Goal: Entertainment & Leisure: Consume media (video, audio)

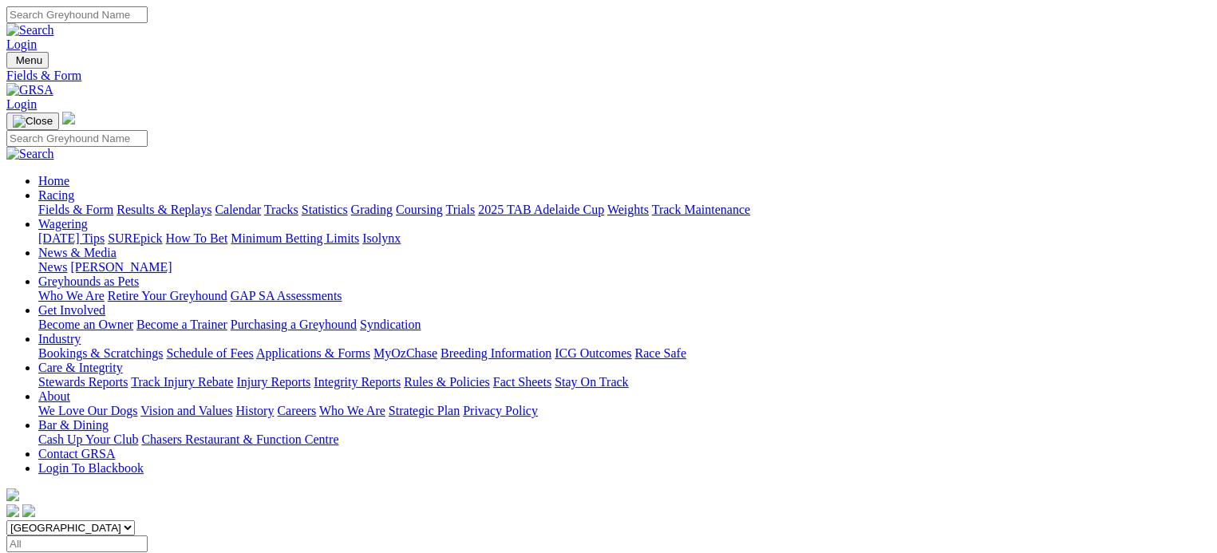
click at [108, 520] on select "South Australia New South Wales Northern Territory Queensland Tasmania Victoria…" at bounding box center [70, 527] width 128 height 15
click at [135, 520] on select "South Australia New South Wales Northern Territory Queensland Tasmania Victoria…" at bounding box center [70, 527] width 128 height 15
select select "NSW"
click at [108, 520] on select "South Australia New South Wales Northern Territory Queensland Tasmania Victoria…" at bounding box center [70, 527] width 128 height 15
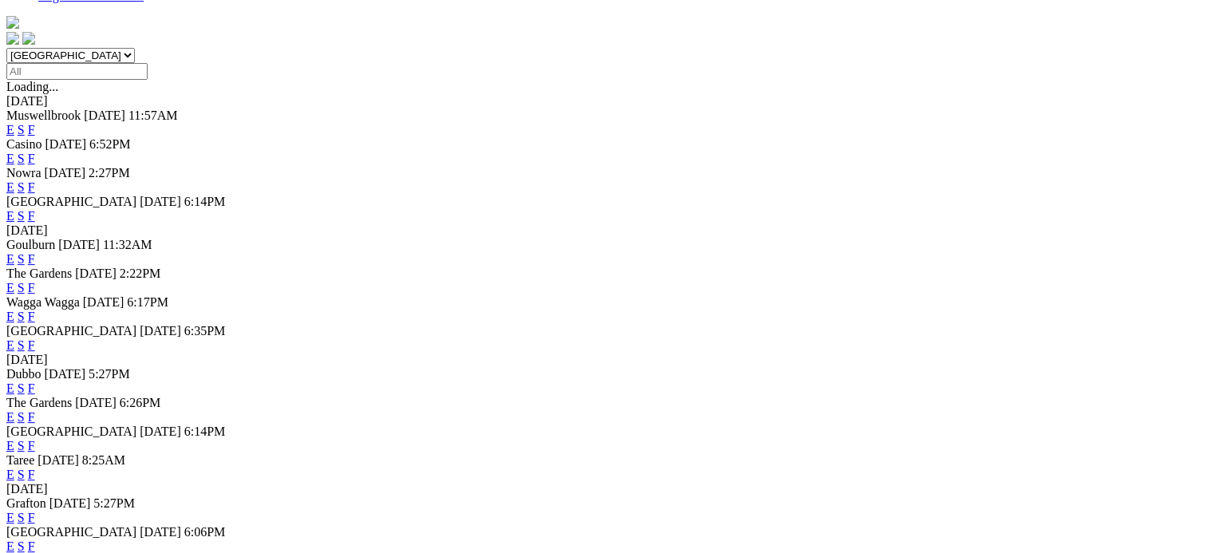
scroll to position [479, 0]
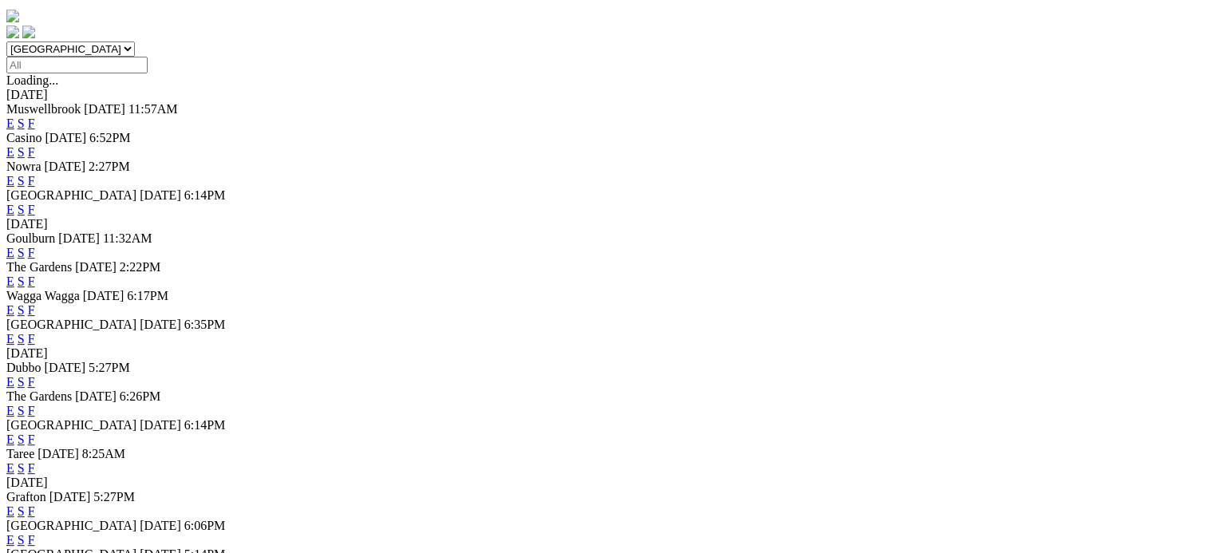
click at [35, 332] on link "F" at bounding box center [31, 339] width 7 height 14
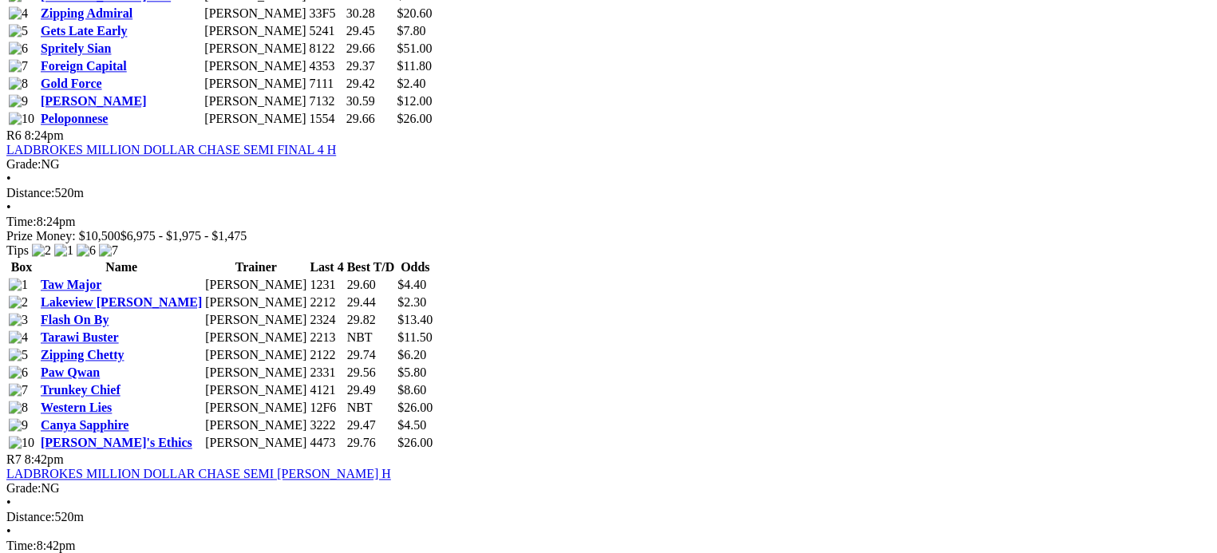
scroll to position [2234, 0]
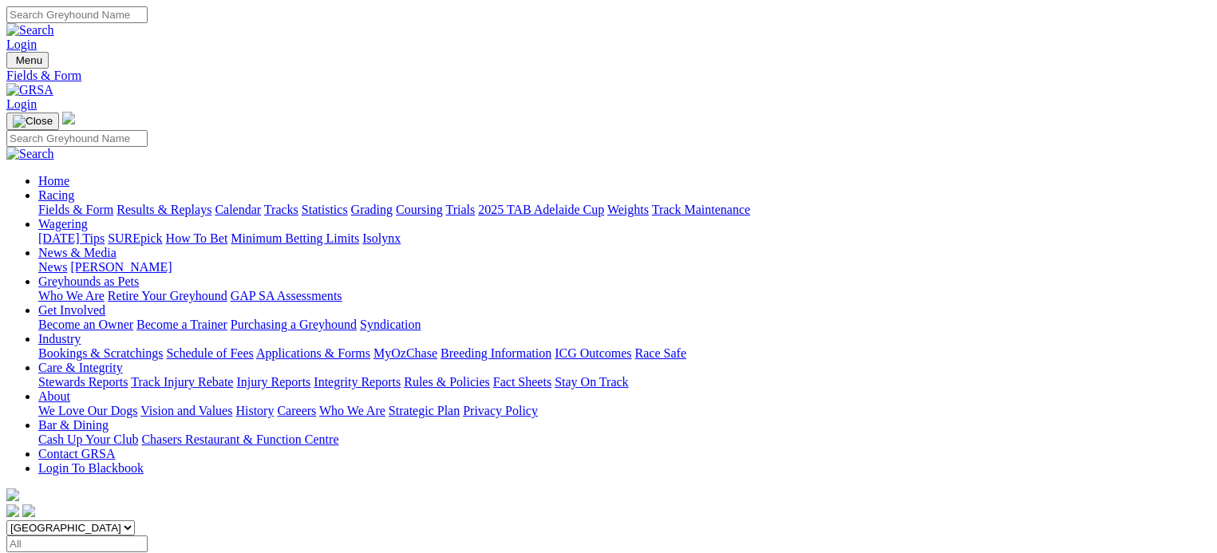
click at [135, 520] on select "South Australia New South Wales Northern Territory Queensland Tasmania Victoria…" at bounding box center [70, 527] width 128 height 15
select select "SA"
click at [108, 520] on select "South Australia New South Wales Northern Territory Queensland Tasmania Victoria…" at bounding box center [70, 527] width 128 height 15
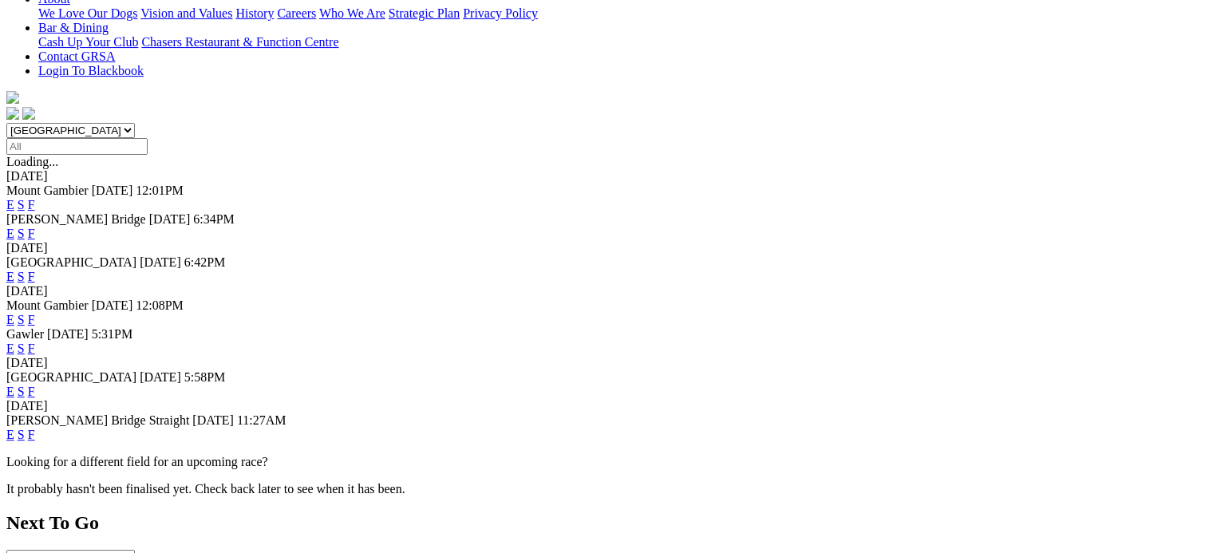
scroll to position [399, 0]
click at [35, 340] on link "F" at bounding box center [31, 347] width 7 height 14
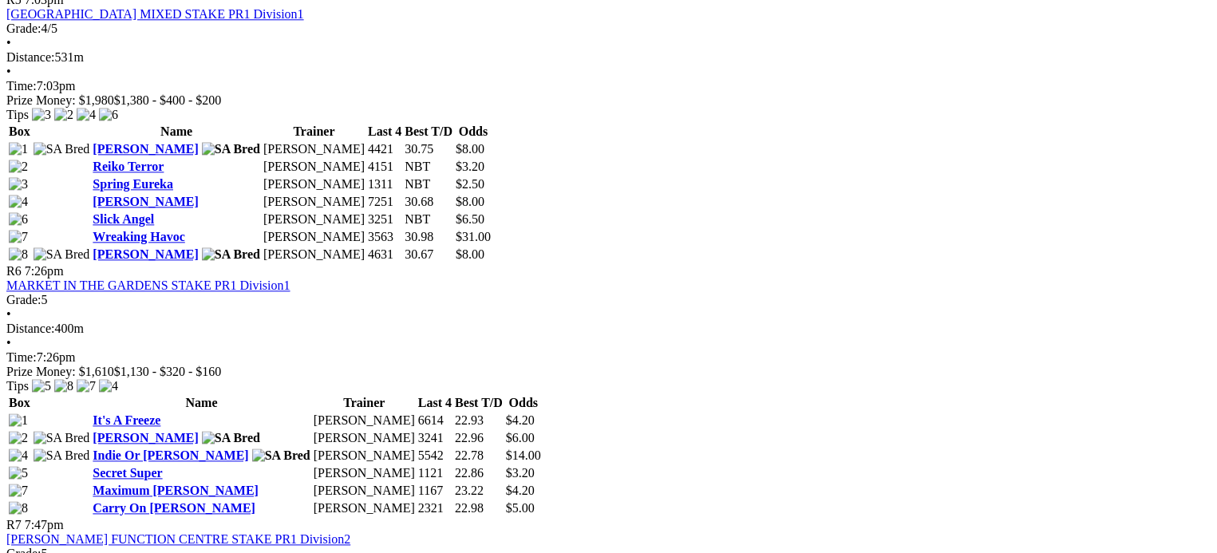
scroll to position [1914, 0]
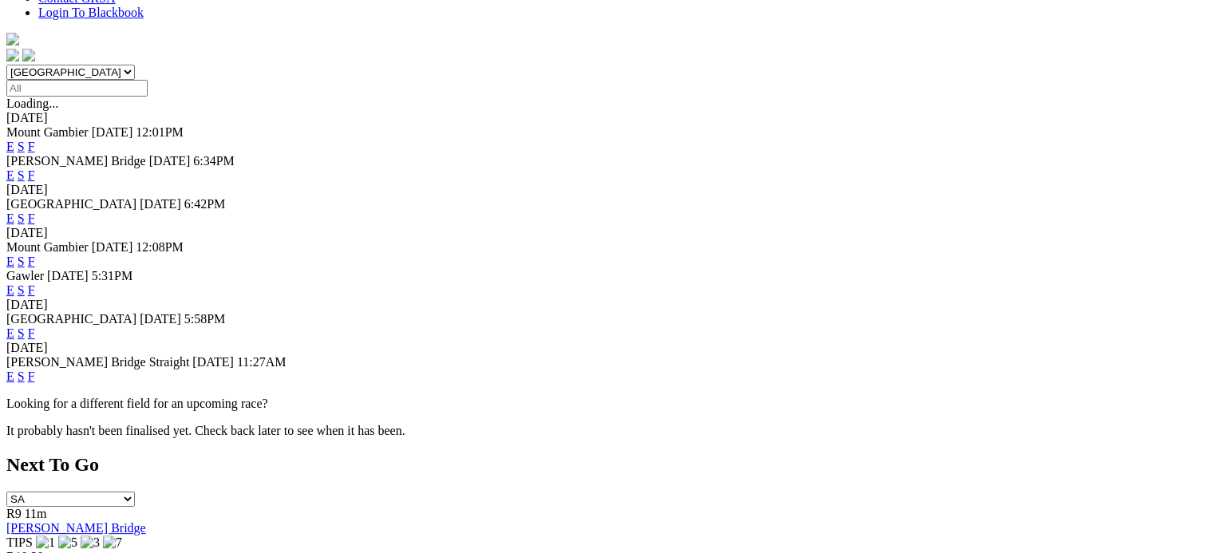
scroll to position [479, 0]
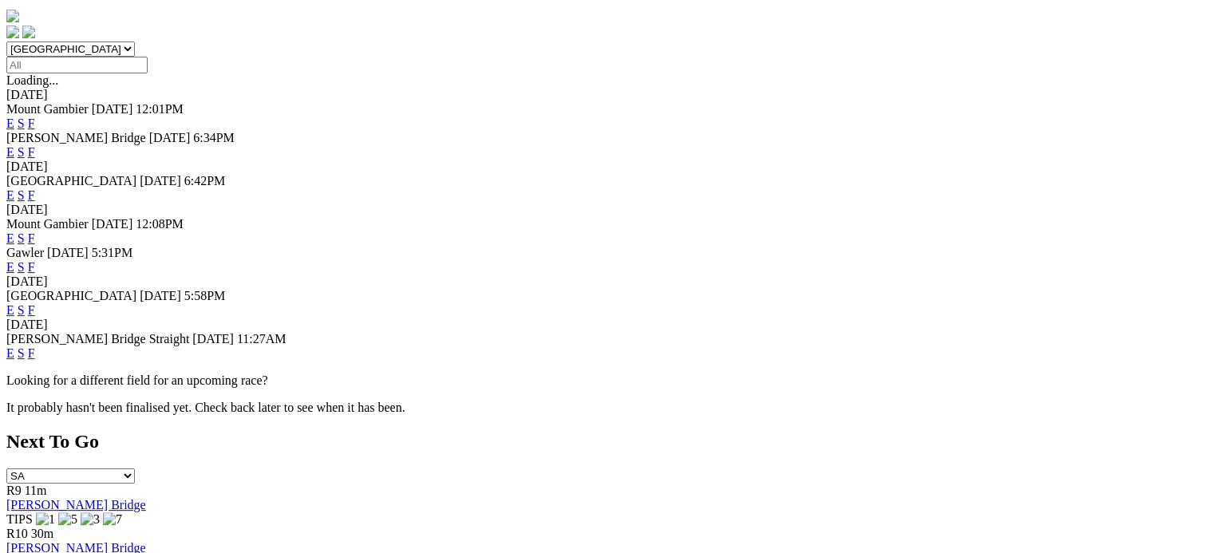
click at [35, 303] on link "F" at bounding box center [31, 310] width 7 height 14
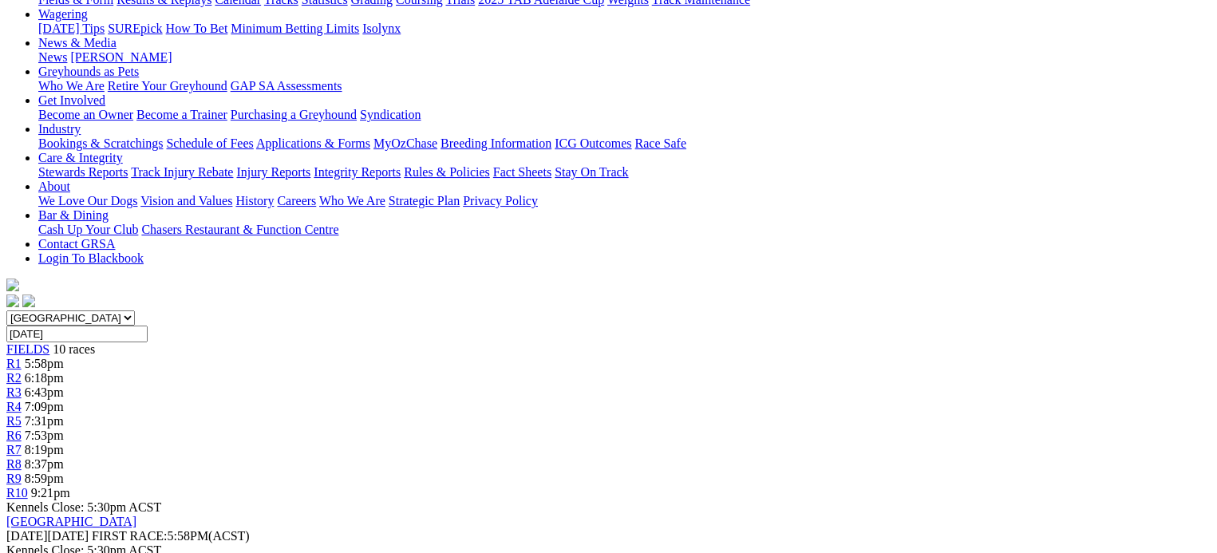
scroll to position [239, 0]
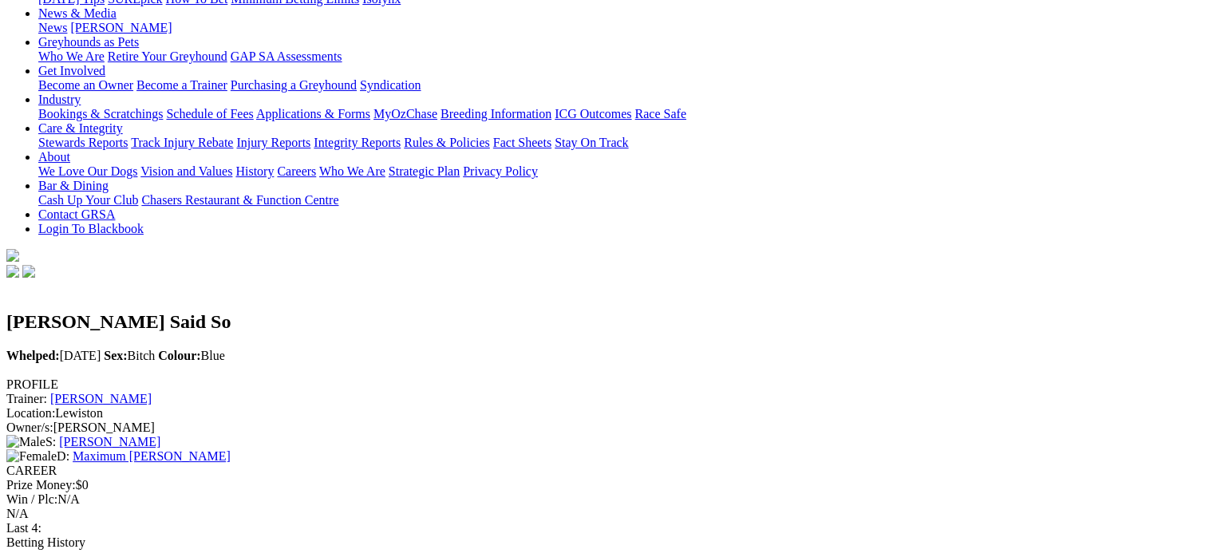
scroll to position [160, 0]
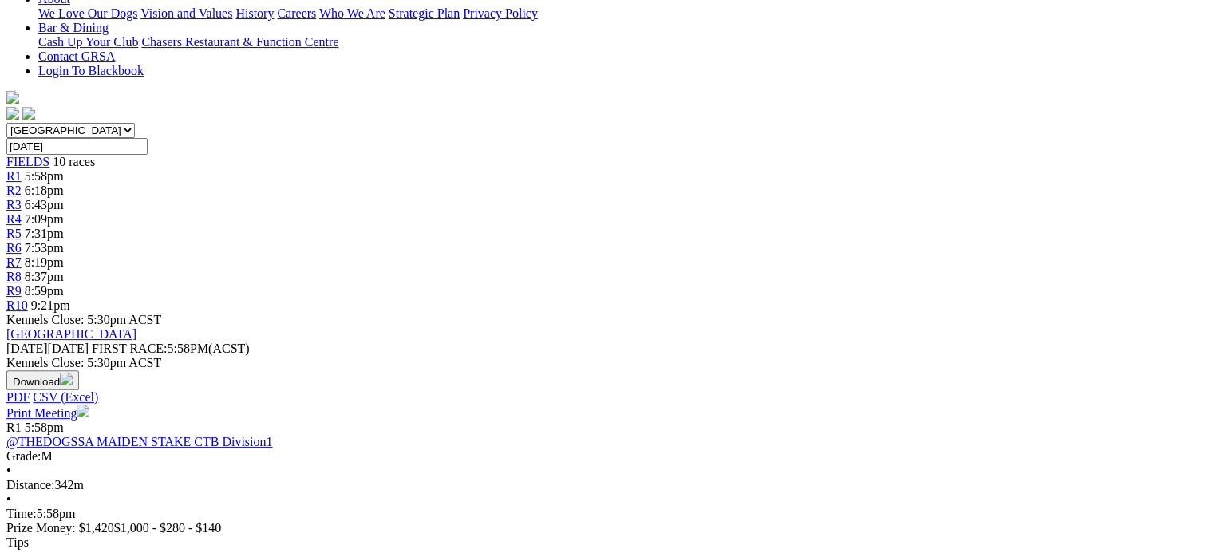
scroll to position [399, 0]
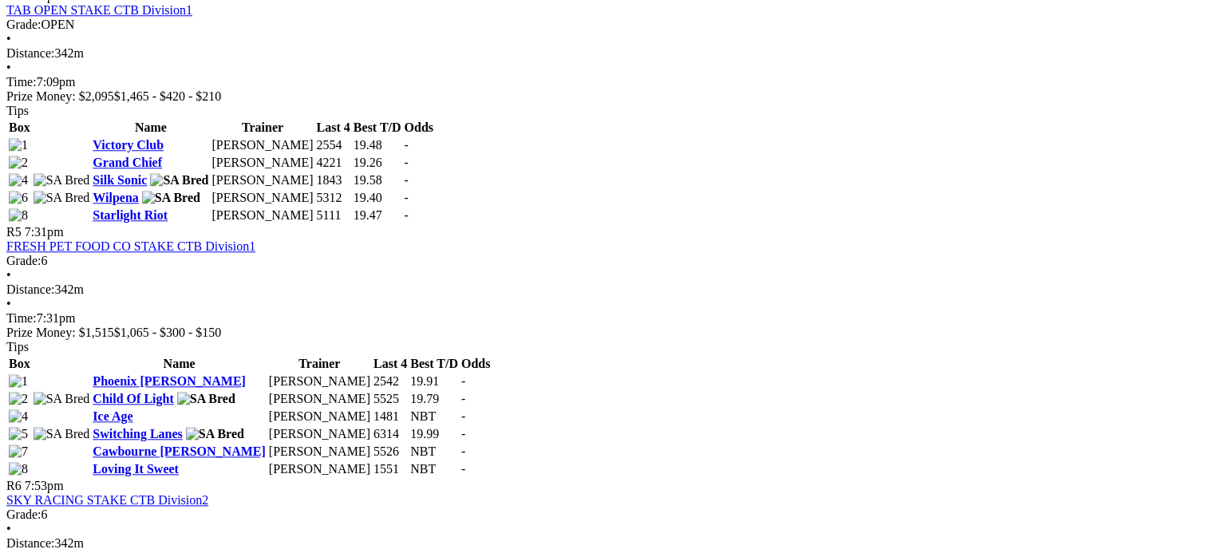
scroll to position [1675, 0]
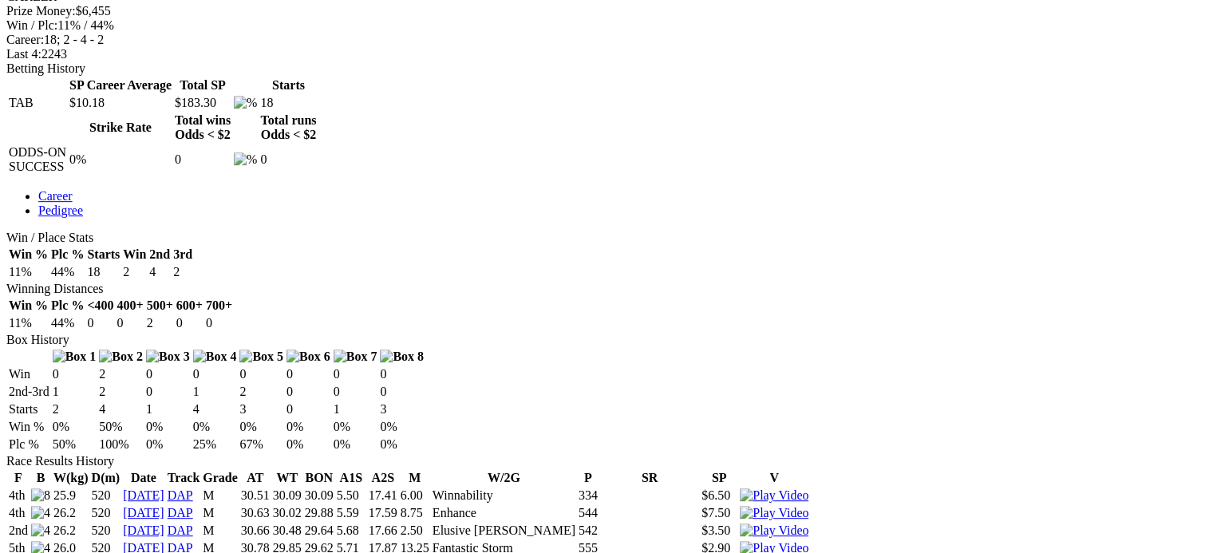
scroll to position [718, 0]
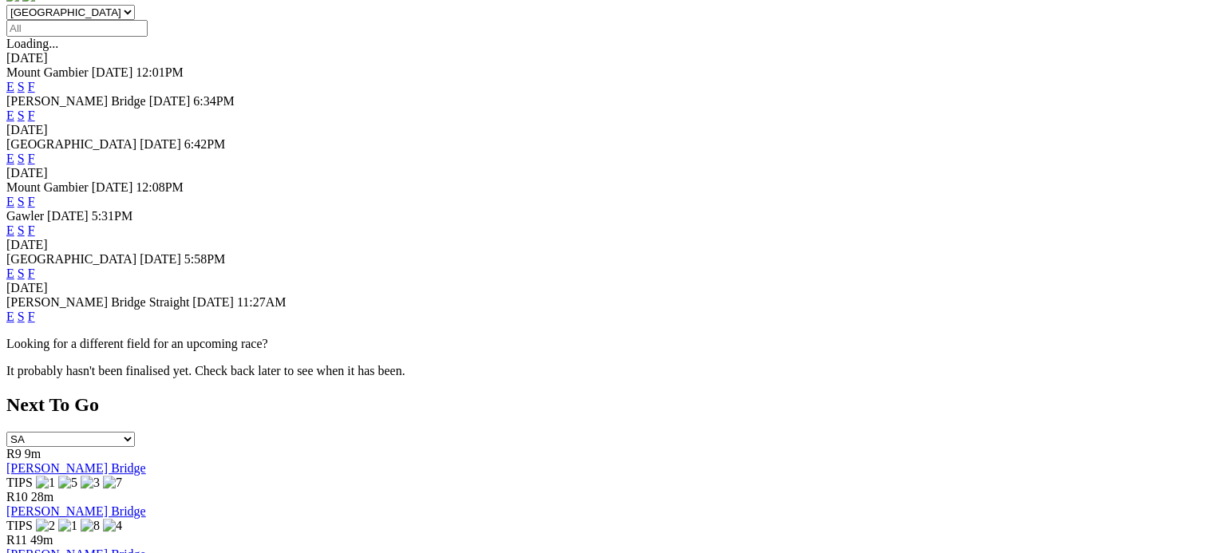
scroll to position [558, 0]
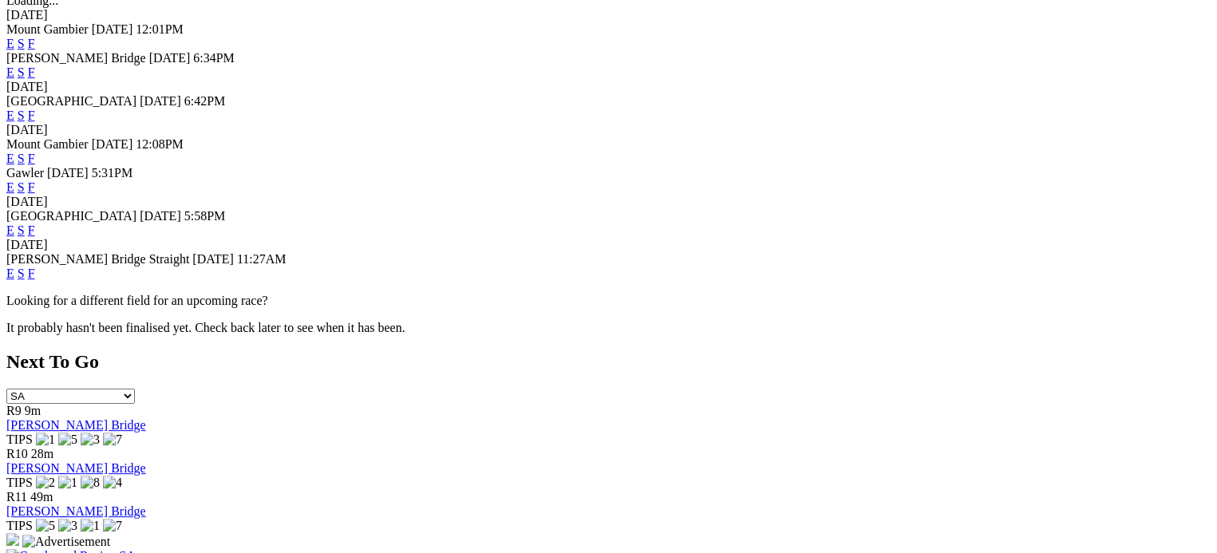
click at [35, 266] on link "F" at bounding box center [31, 273] width 7 height 14
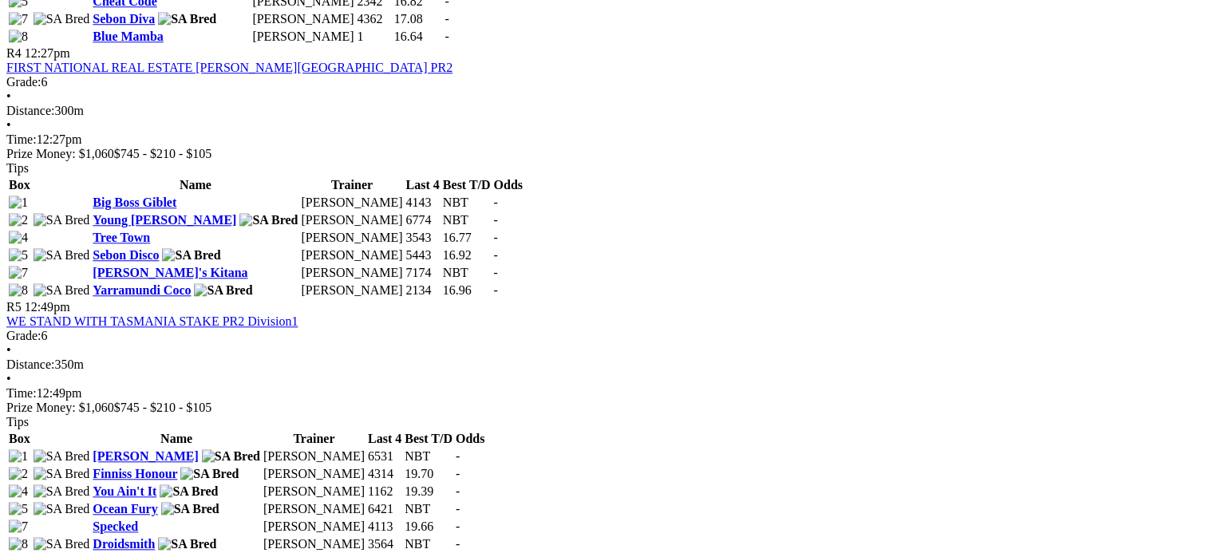
scroll to position [1516, 0]
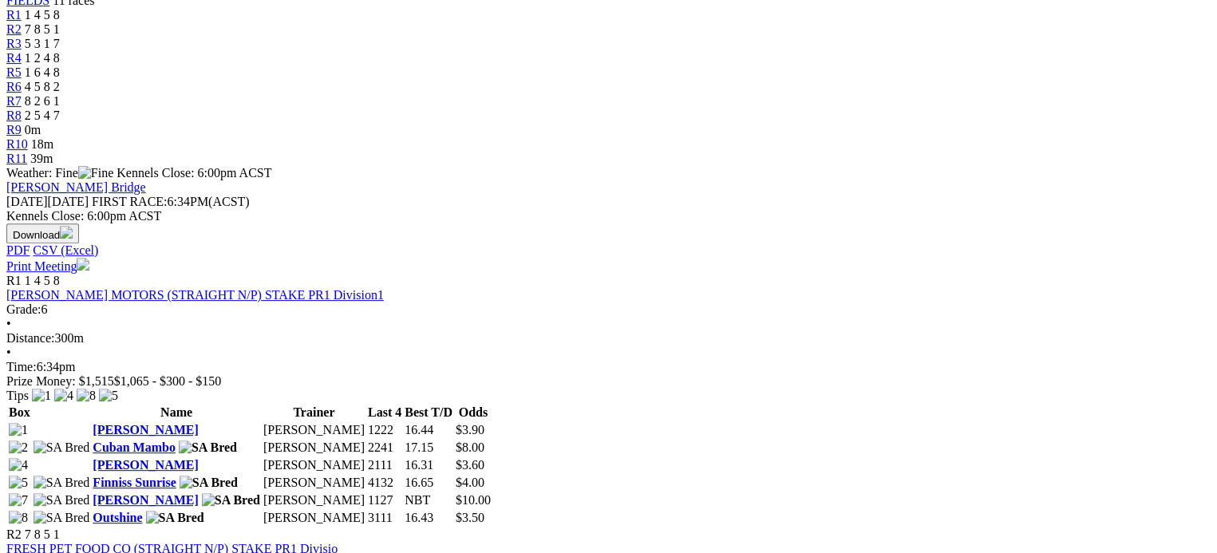
scroll to position [638, 0]
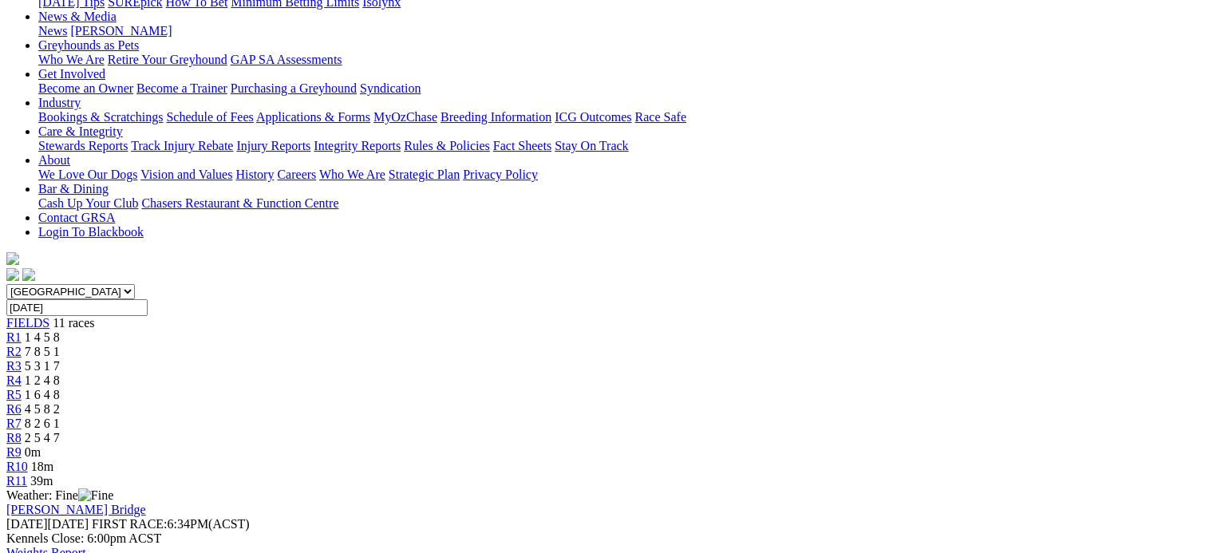
scroll to position [239, 0]
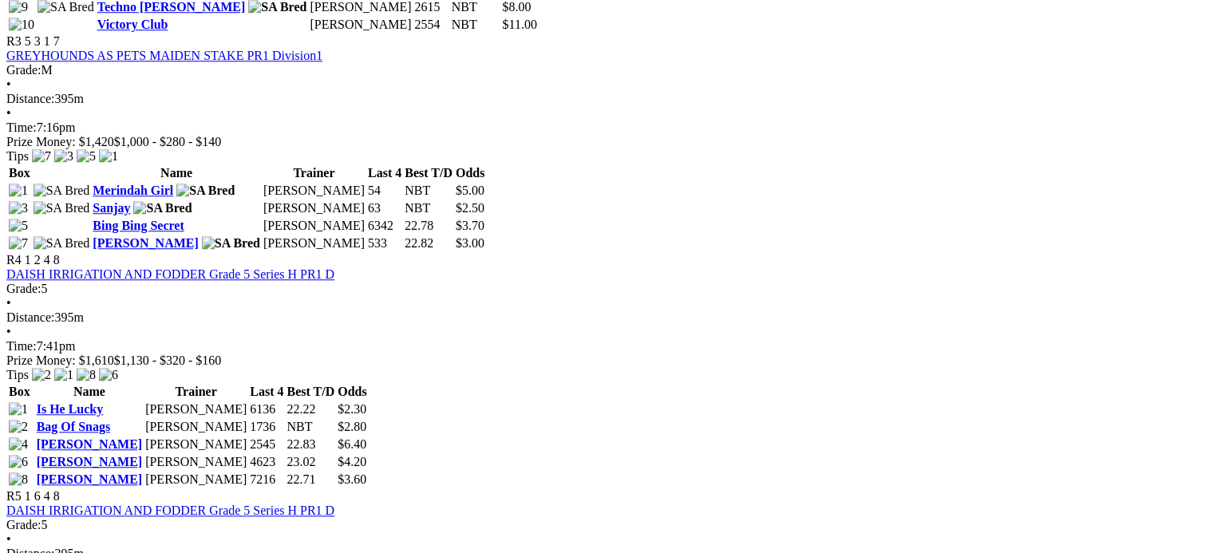
scroll to position [1356, 0]
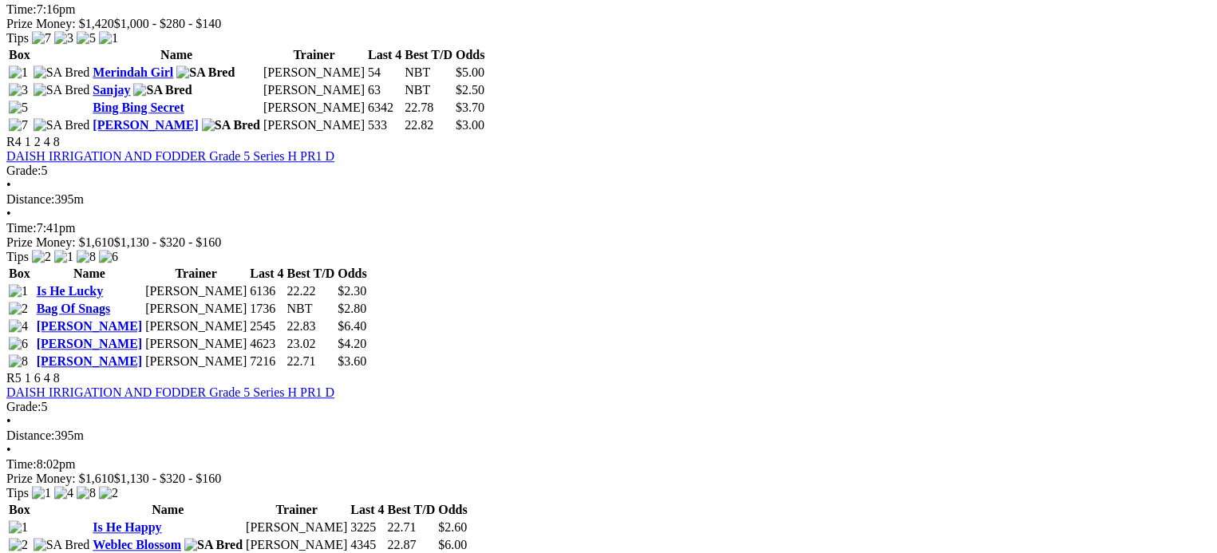
scroll to position [1436, 0]
